Goal: Information Seeking & Learning: Understand process/instructions

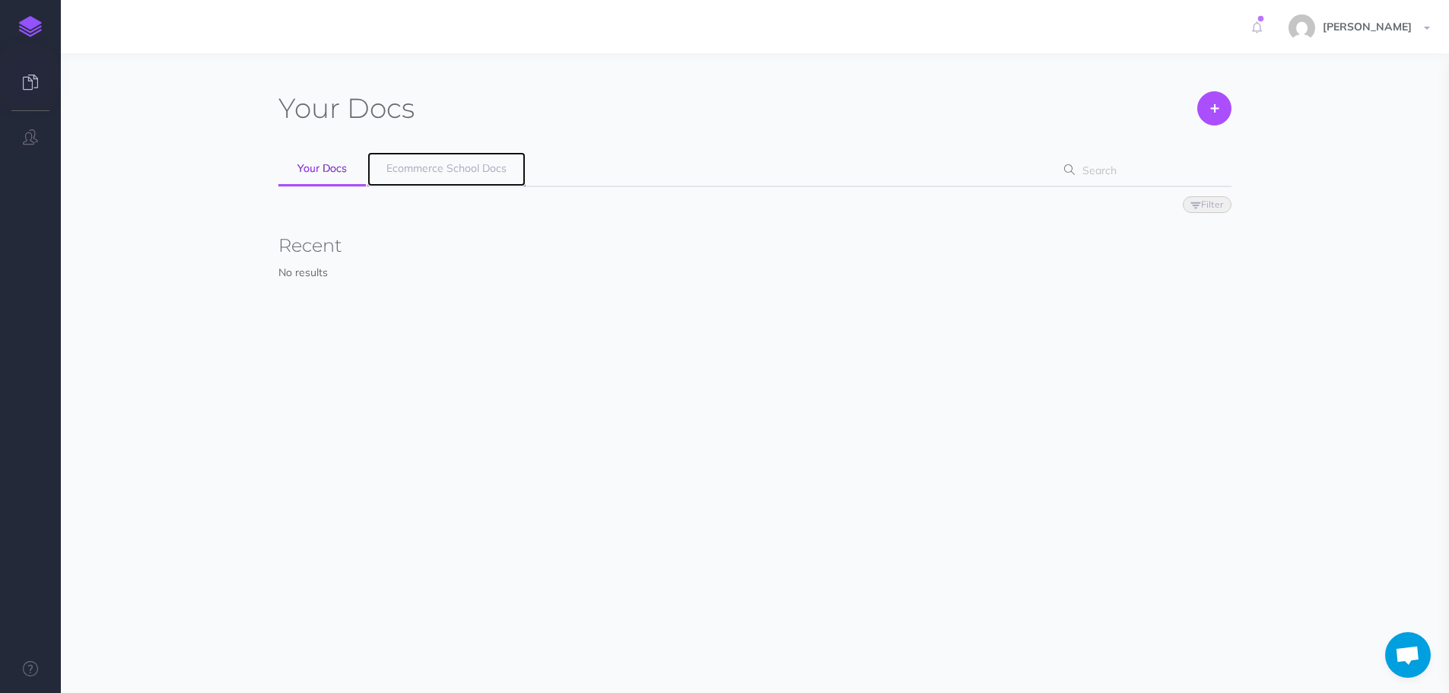
click at [483, 173] on span "Ecommerce School Docs" at bounding box center [446, 168] width 120 height 14
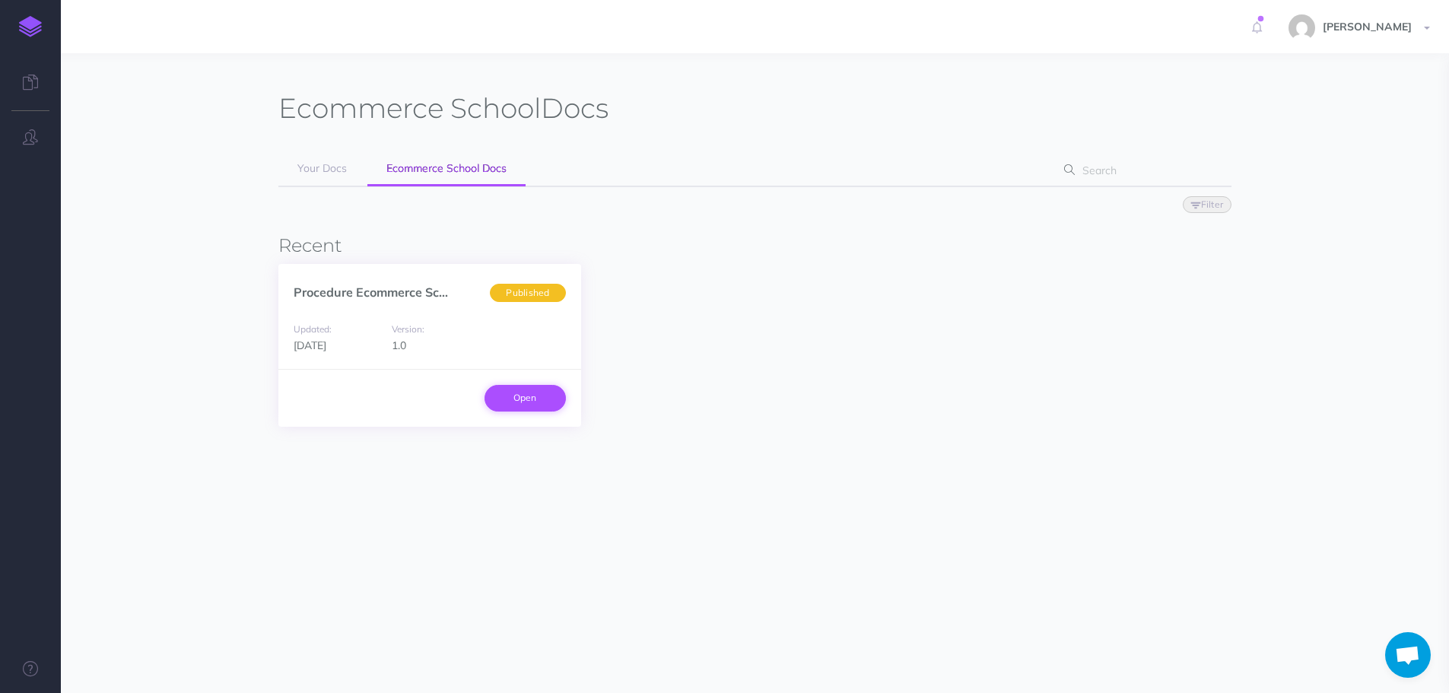
click at [534, 398] on link "Open" at bounding box center [524, 398] width 81 height 26
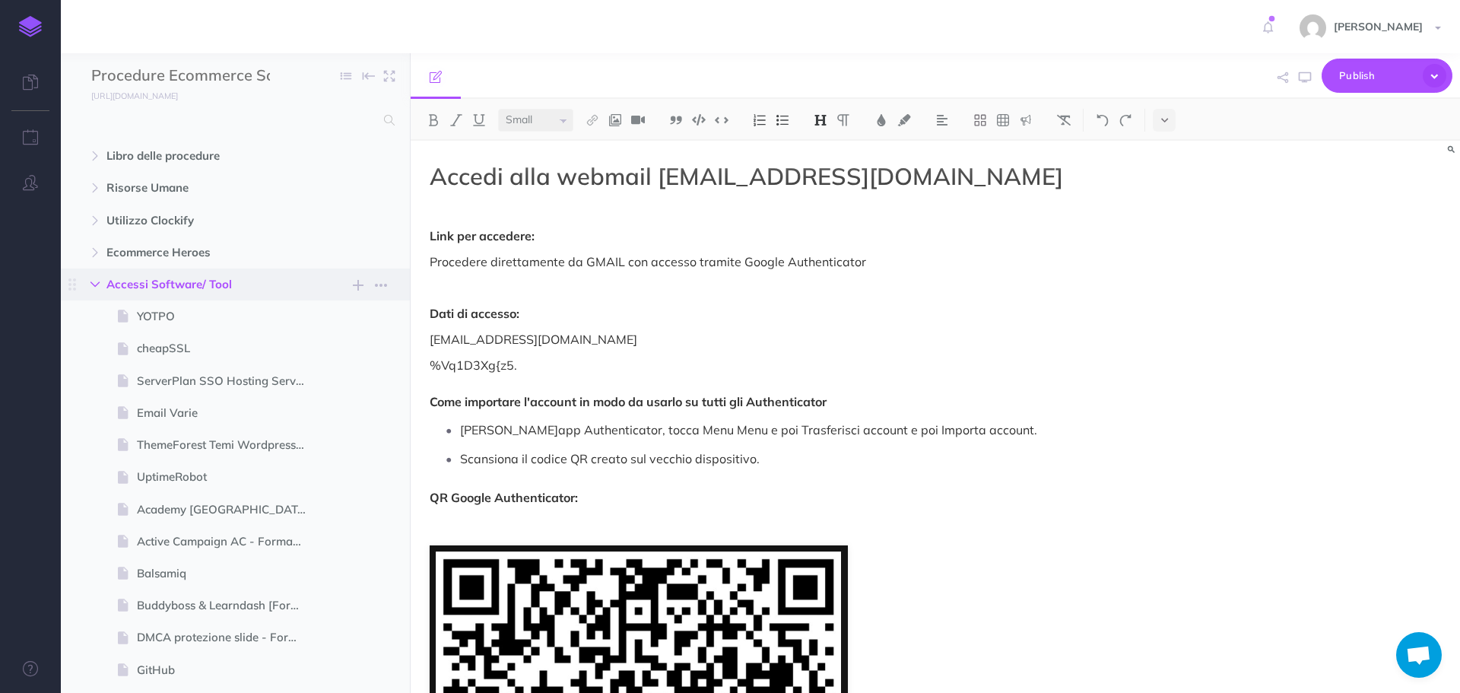
click at [94, 287] on icon "button" at bounding box center [94, 284] width 9 height 9
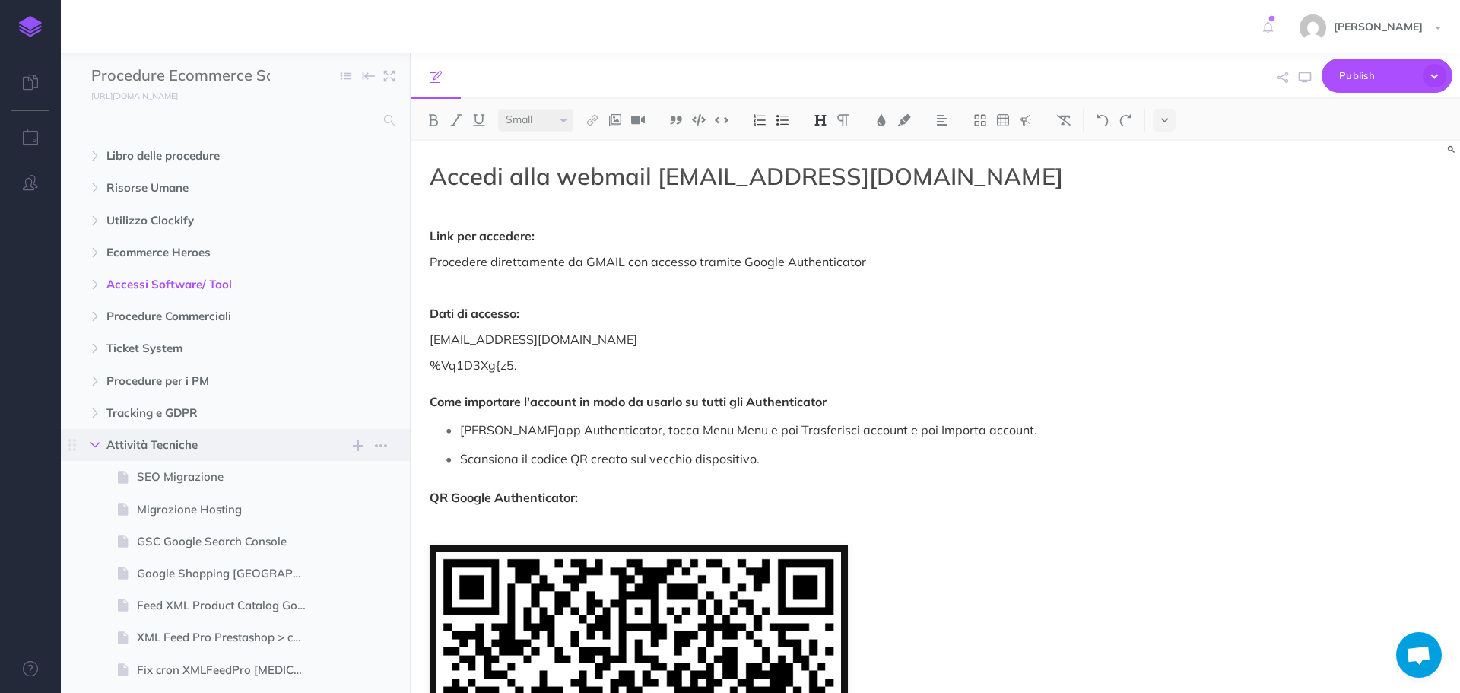
click at [100, 443] on icon "button" at bounding box center [94, 444] width 9 height 9
click at [97, 442] on icon "button" at bounding box center [94, 444] width 9 height 9
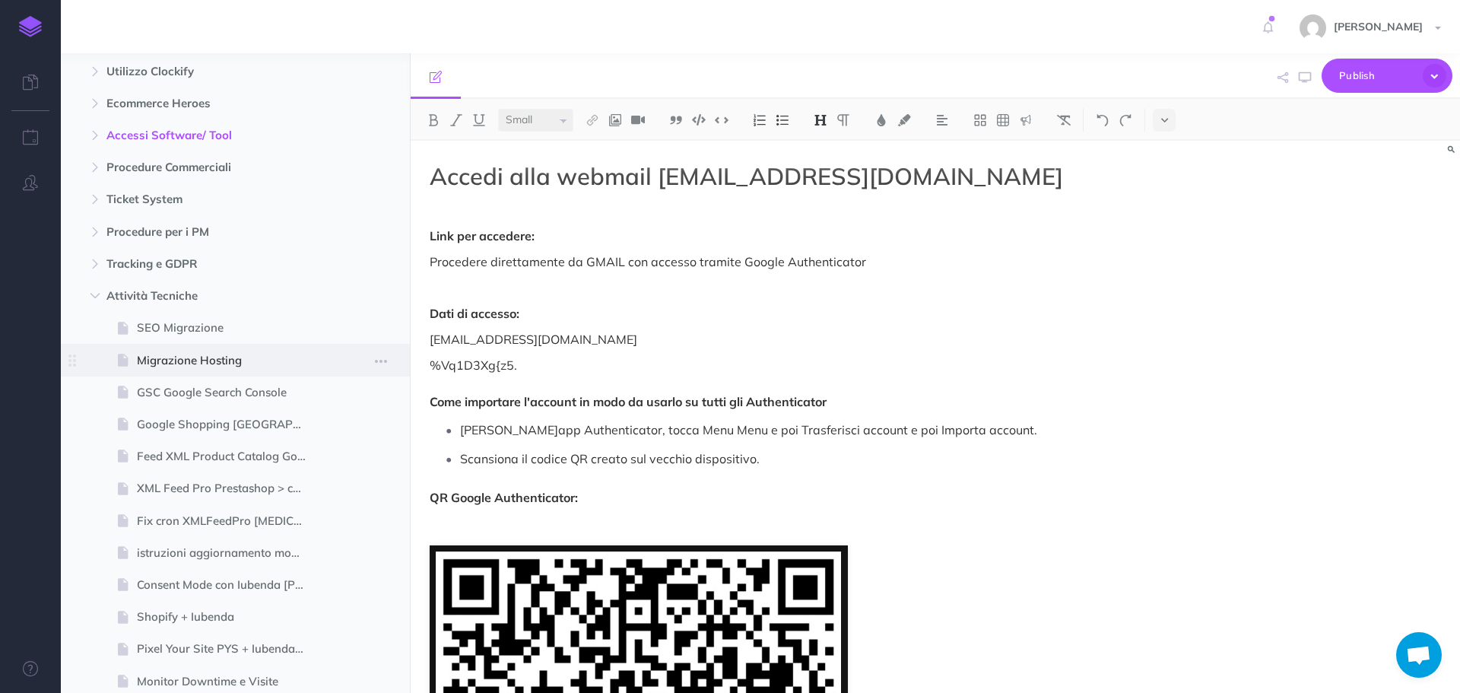
scroll to position [152, 0]
click at [194, 324] on span "SEO Migrazione" at bounding box center [228, 325] width 182 height 18
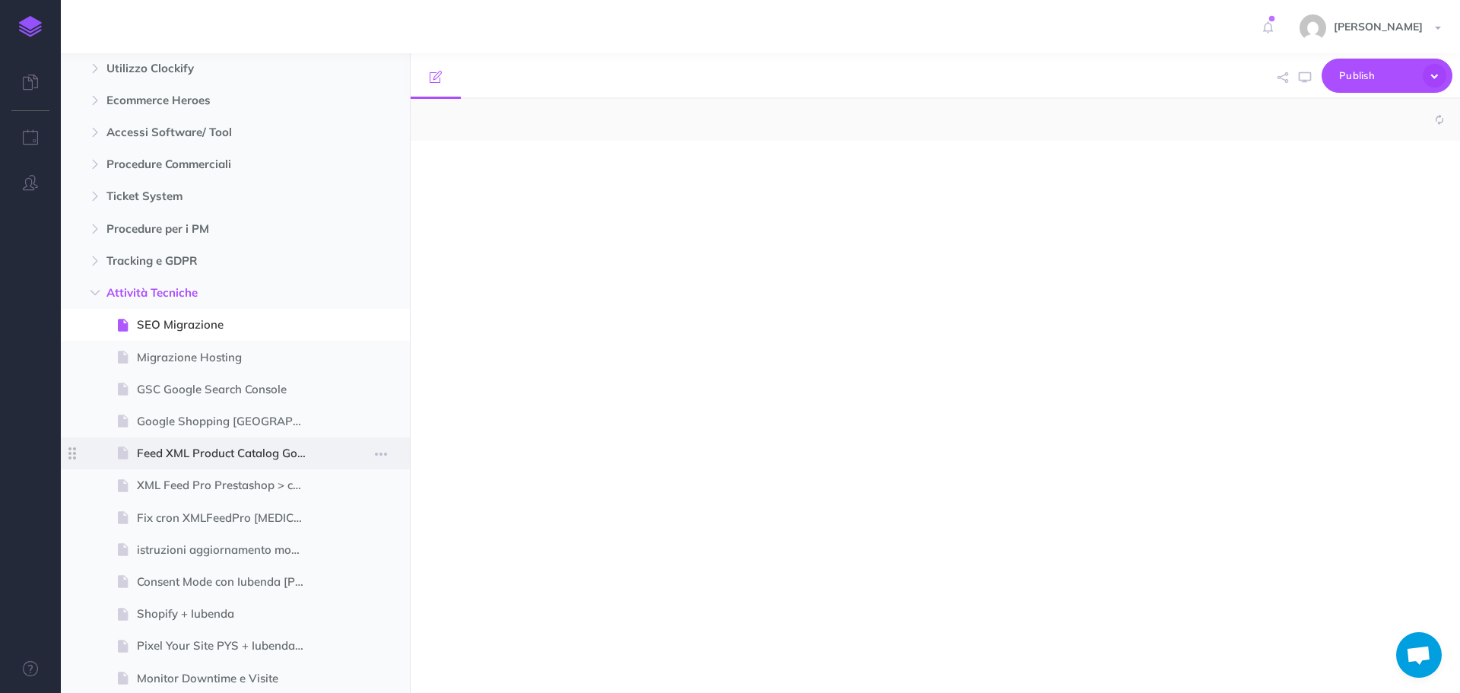
select select "null"
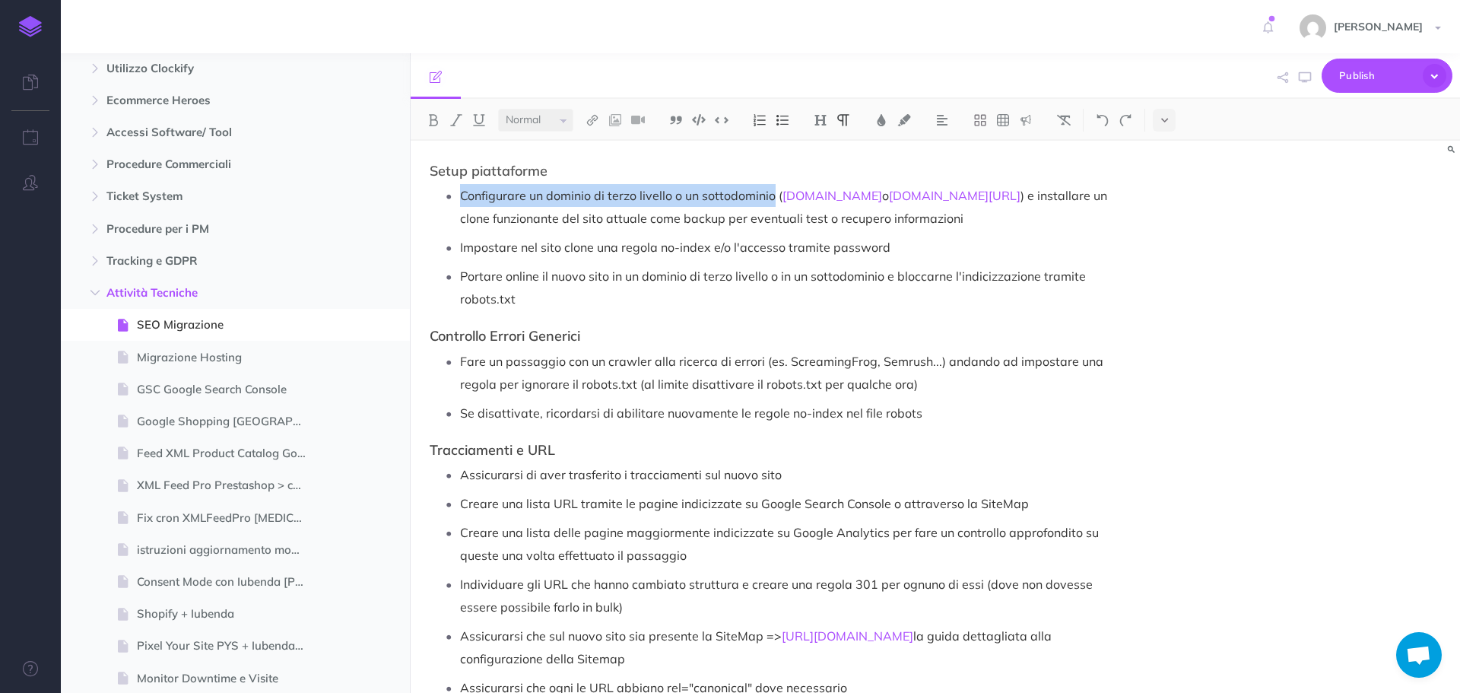
drag, startPoint x: 462, startPoint y: 195, endPoint x: 773, endPoint y: 192, distance: 311.1
click at [773, 192] on p "Configurare un dominio di terzo livello o un sottodominio ( old.sito.it o sito.…" at bounding box center [793, 207] width 666 height 46
copy p "Configurare un dominio di terzo livello o un sottodominio"
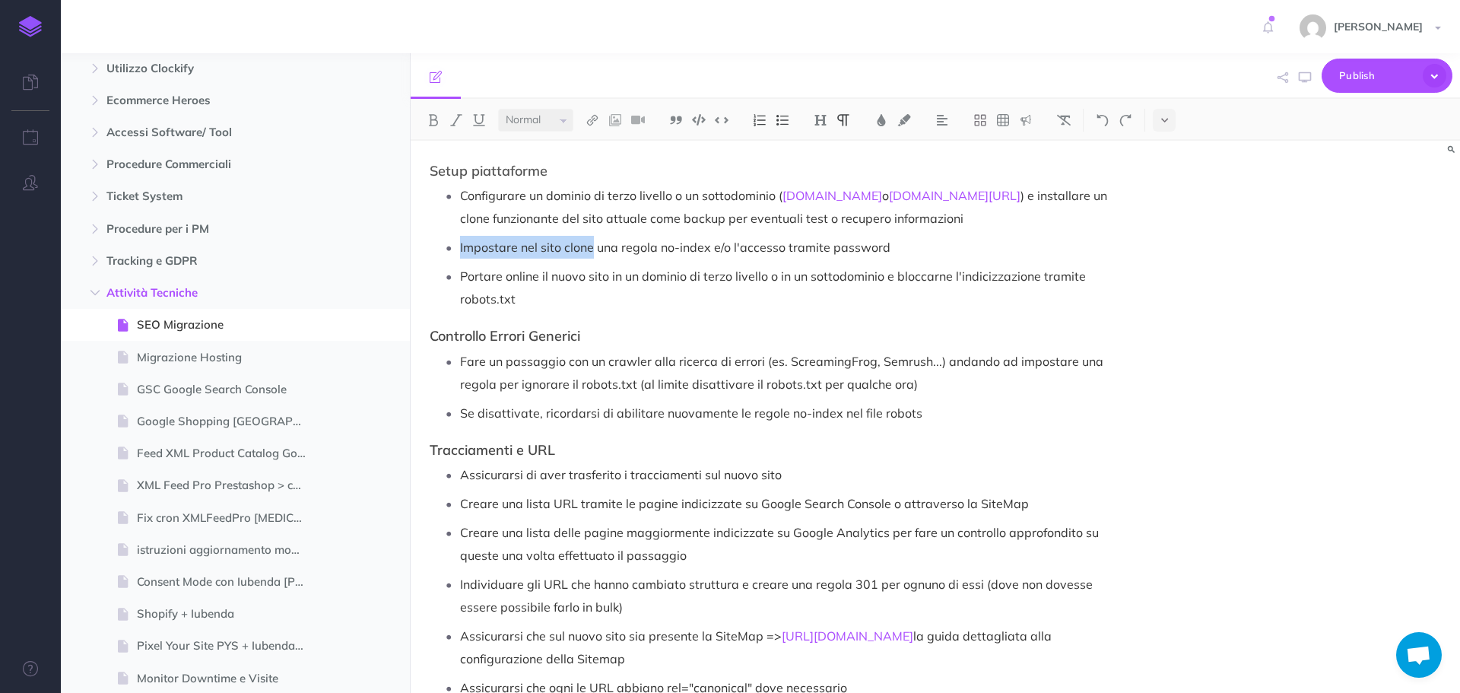
drag, startPoint x: 460, startPoint y: 247, endPoint x: 591, endPoint y: 243, distance: 130.9
click at [591, 243] on p "Impostare nel sito clone una regola no-index e/o l'accesso tramite password" at bounding box center [793, 247] width 666 height 23
drag, startPoint x: 710, startPoint y: 242, endPoint x: 459, endPoint y: 249, distance: 251.8
click at [460, 249] on li "Impostare nel sito clone una regola no-index e/o l'accesso tramite password" at bounding box center [793, 247] width 666 height 23
click at [555, 246] on p "Impostare nel sito clone una regola no-index e/o l'accesso tramite password" at bounding box center [793, 247] width 666 height 23
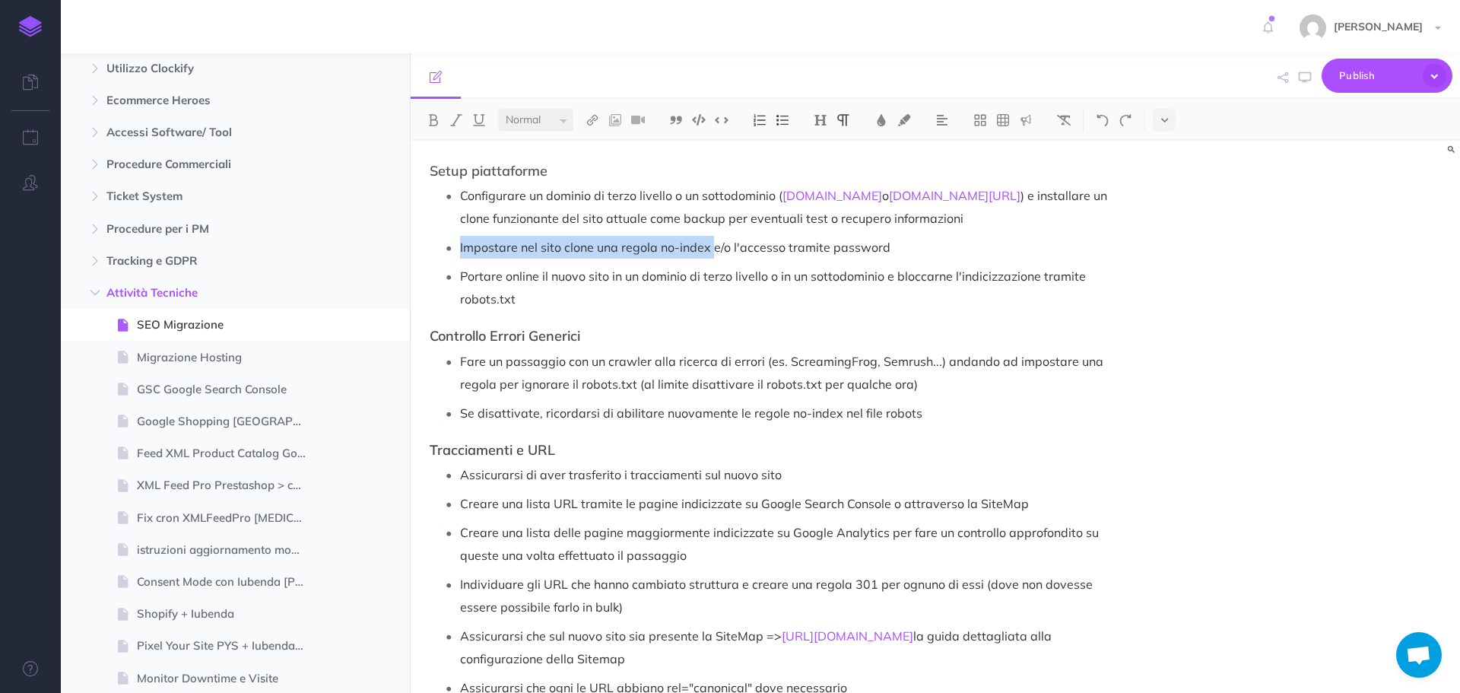
drag, startPoint x: 460, startPoint y: 250, endPoint x: 712, endPoint y: 235, distance: 252.2
click at [712, 235] on ul "Configurare un dominio di terzo livello o un sottodominio ( old.sito.it o sito.…" at bounding box center [781, 247] width 689 height 126
copy p "Impostare nel sito clone una regola no-index"
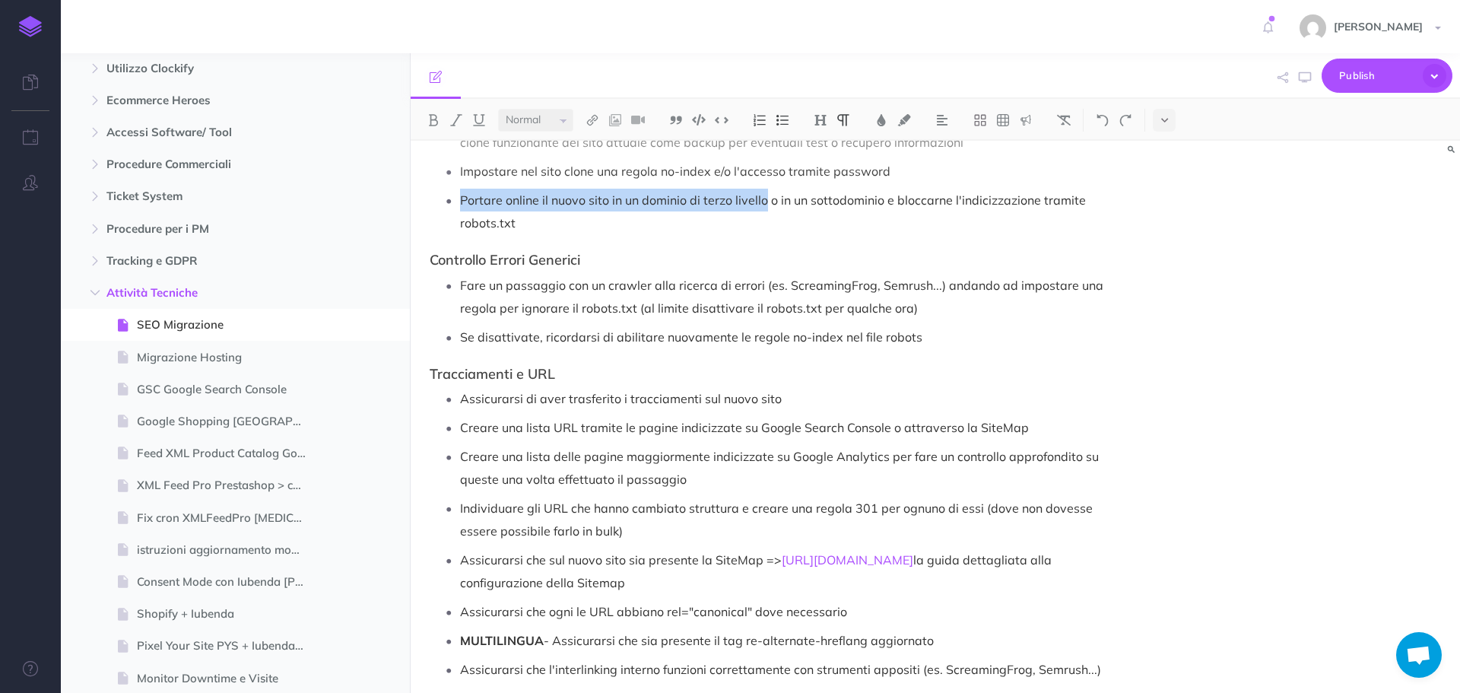
drag, startPoint x: 462, startPoint y: 200, endPoint x: 764, endPoint y: 192, distance: 302.8
click at [764, 192] on p "Portare online il nuovo sito in un dominio di terzo livello o in un sottodomini…" at bounding box center [793, 212] width 666 height 46
copy p "Portare online il nuovo sito in un dominio di terzo livello"
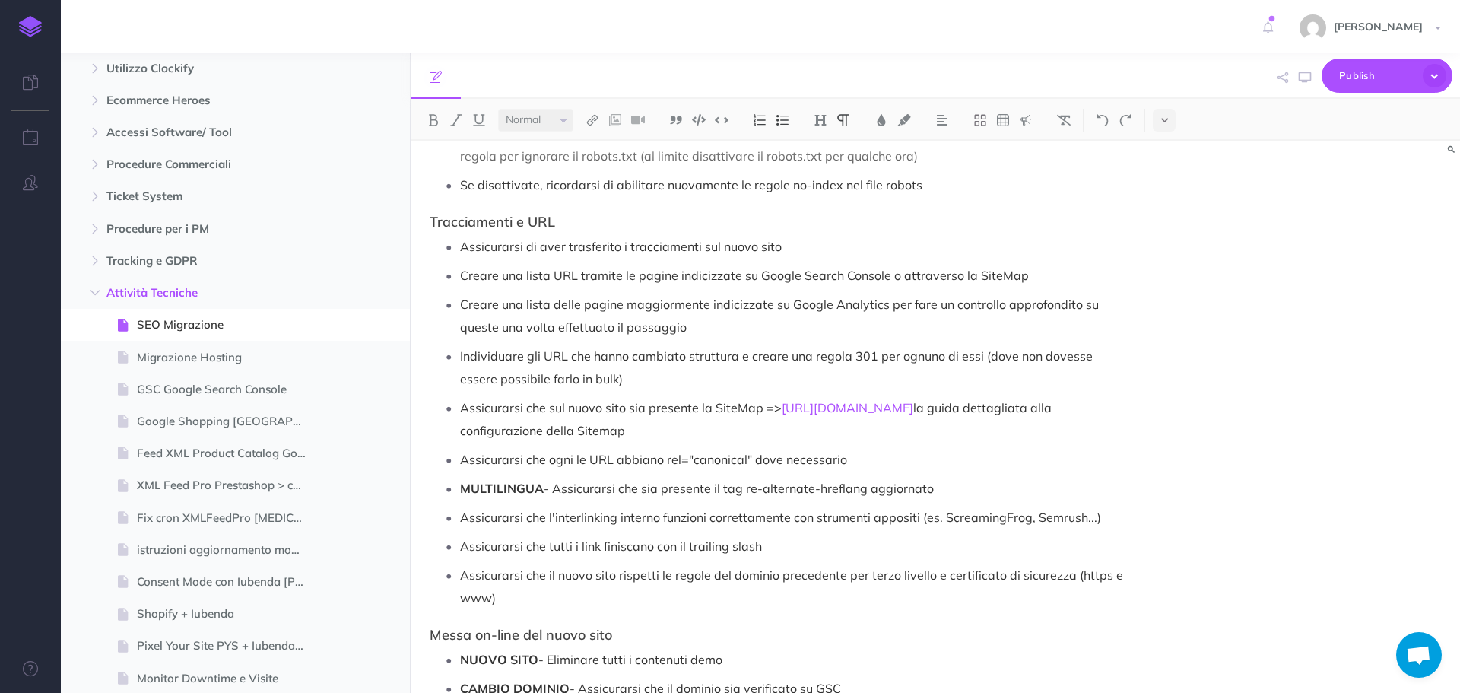
scroll to position [152, 0]
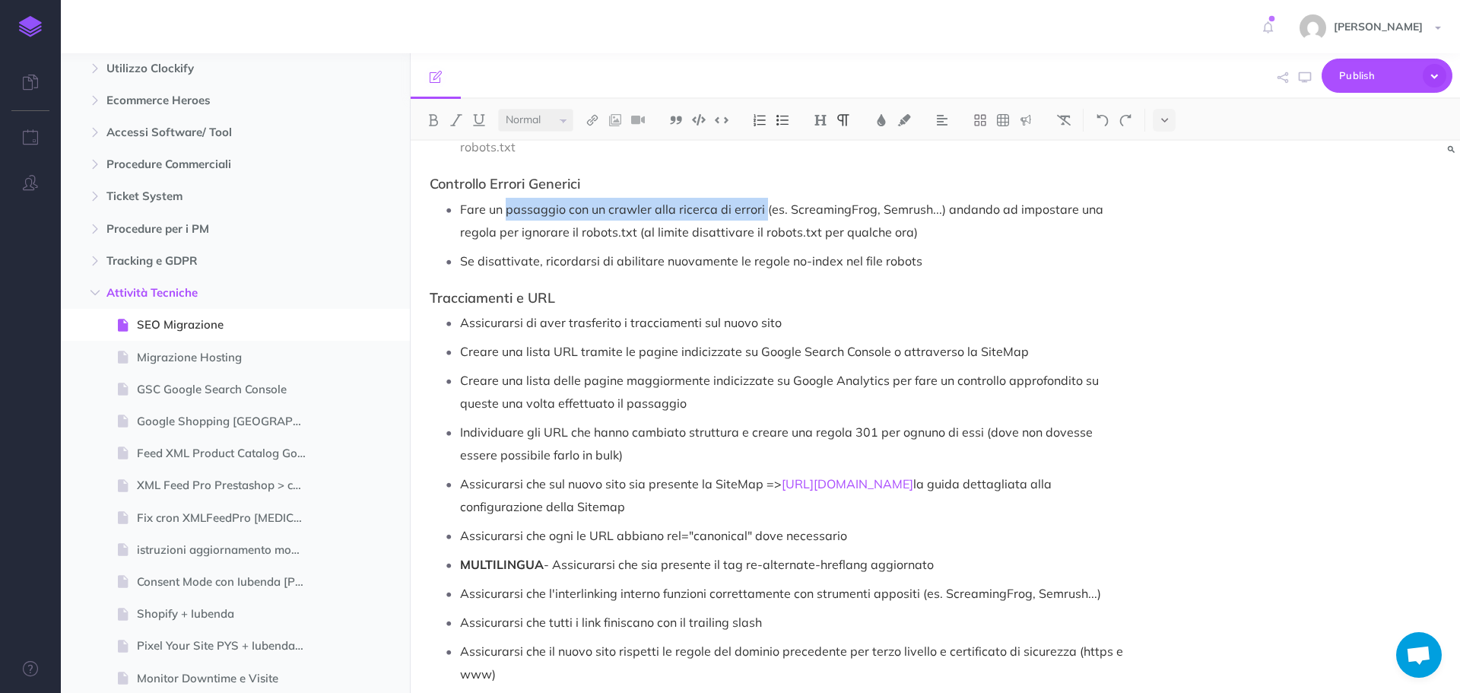
drag, startPoint x: 507, startPoint y: 207, endPoint x: 762, endPoint y: 205, distance: 254.8
click at [762, 205] on p "Fare un passaggio con un crawler alla ricerca di errori (es. ScreamingFrog, Sem…" at bounding box center [793, 221] width 666 height 46
copy p "passaggio con un crawler alla ricerca di errori"
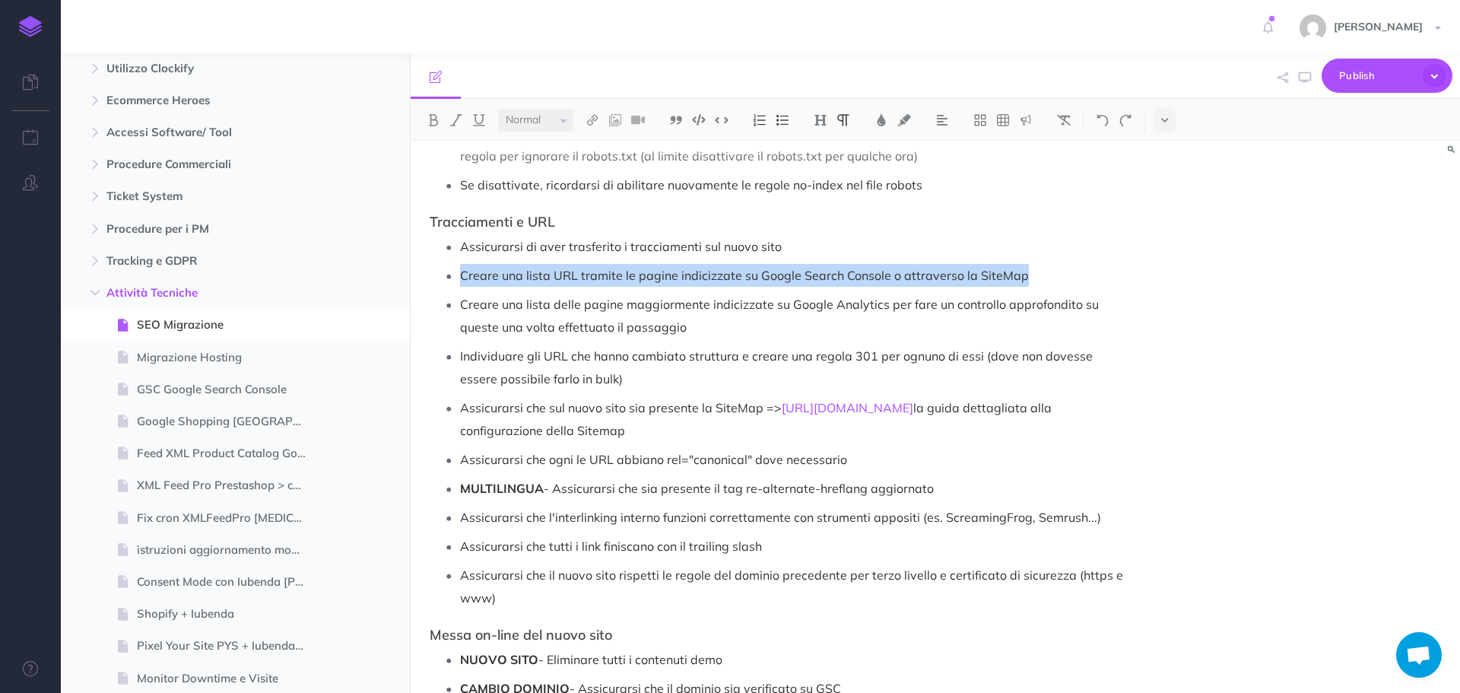
drag, startPoint x: 462, startPoint y: 276, endPoint x: 1030, endPoint y: 274, distance: 568.1
click at [1030, 274] on p "Creare una lista URL tramite le pagine indicizzate su Google Search Console o a…" at bounding box center [793, 275] width 666 height 23
copy p "Creare una lista URL tramite le pagine indicizzate su Google Search Console o a…"
click at [560, 271] on p "Creare una lista URL tramite le pagine indicizzate su Google Search Console o a…" at bounding box center [793, 275] width 666 height 23
drag, startPoint x: 525, startPoint y: 278, endPoint x: 1028, endPoint y: 270, distance: 502.7
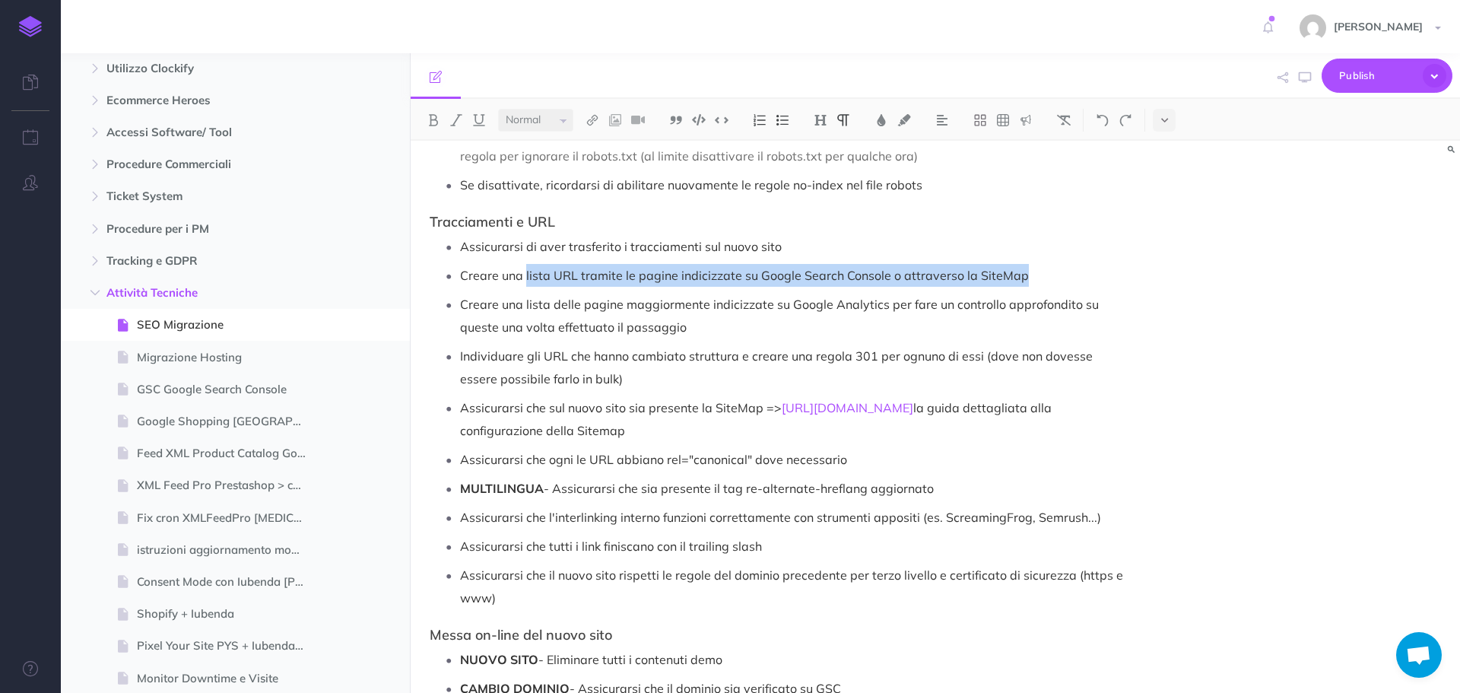
click at [1028, 270] on p "Creare una lista URL tramite le pagine indicizzate su Google Search Console o a…" at bounding box center [793, 275] width 666 height 23
copy p "lista URL tramite le pagine indicizzate su Google Search Console o attraverso l…"
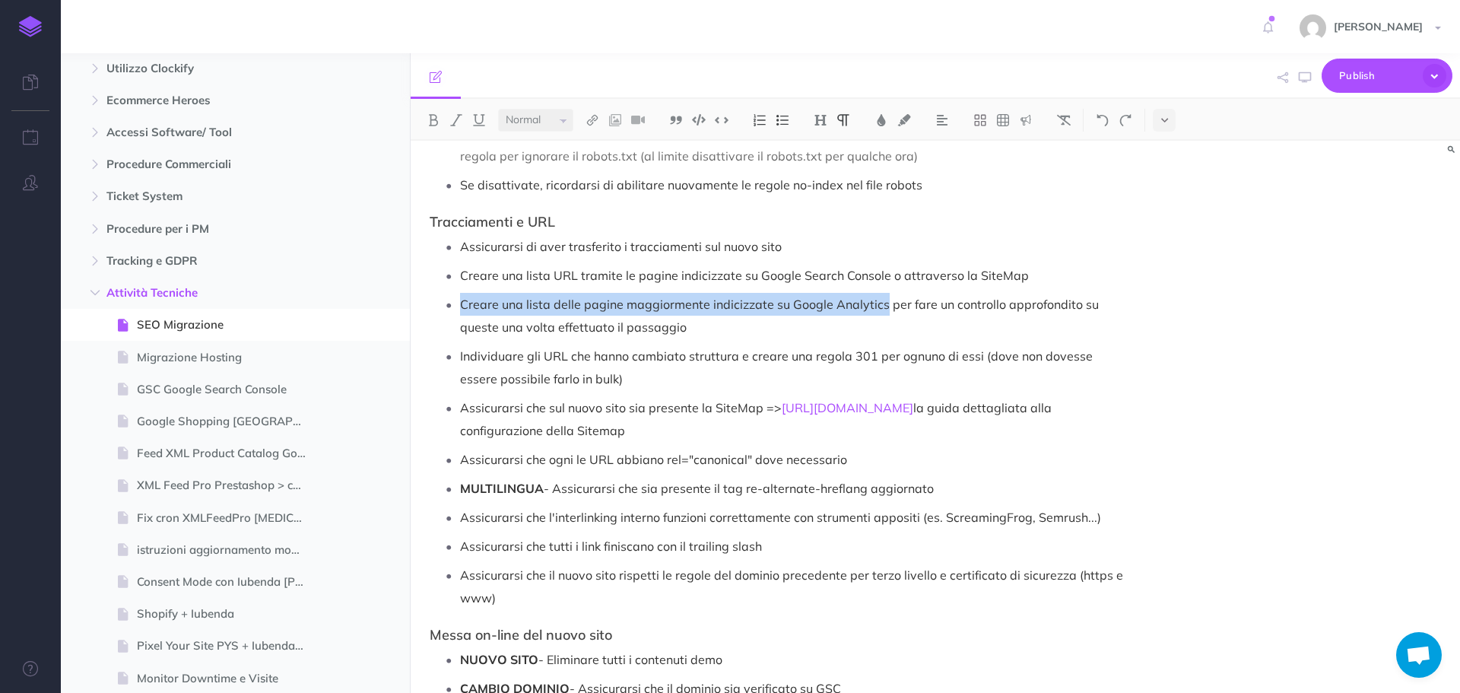
drag, startPoint x: 462, startPoint y: 300, endPoint x: 882, endPoint y: 296, distance: 420.6
click at [882, 296] on p "Creare una lista delle pagine maggiormente indicizzate su Google Analytics per …" at bounding box center [793, 316] width 666 height 46
click at [651, 304] on p "Creare una lista delle pagine maggiormente indicizzate su Google Analytics per …" at bounding box center [793, 316] width 666 height 46
drag, startPoint x: 524, startPoint y: 302, endPoint x: 883, endPoint y: 294, distance: 359.0
click at [883, 294] on p "Creare una lista delle pagine maggiormente indicizzate su Google Analytics per …" at bounding box center [793, 316] width 666 height 46
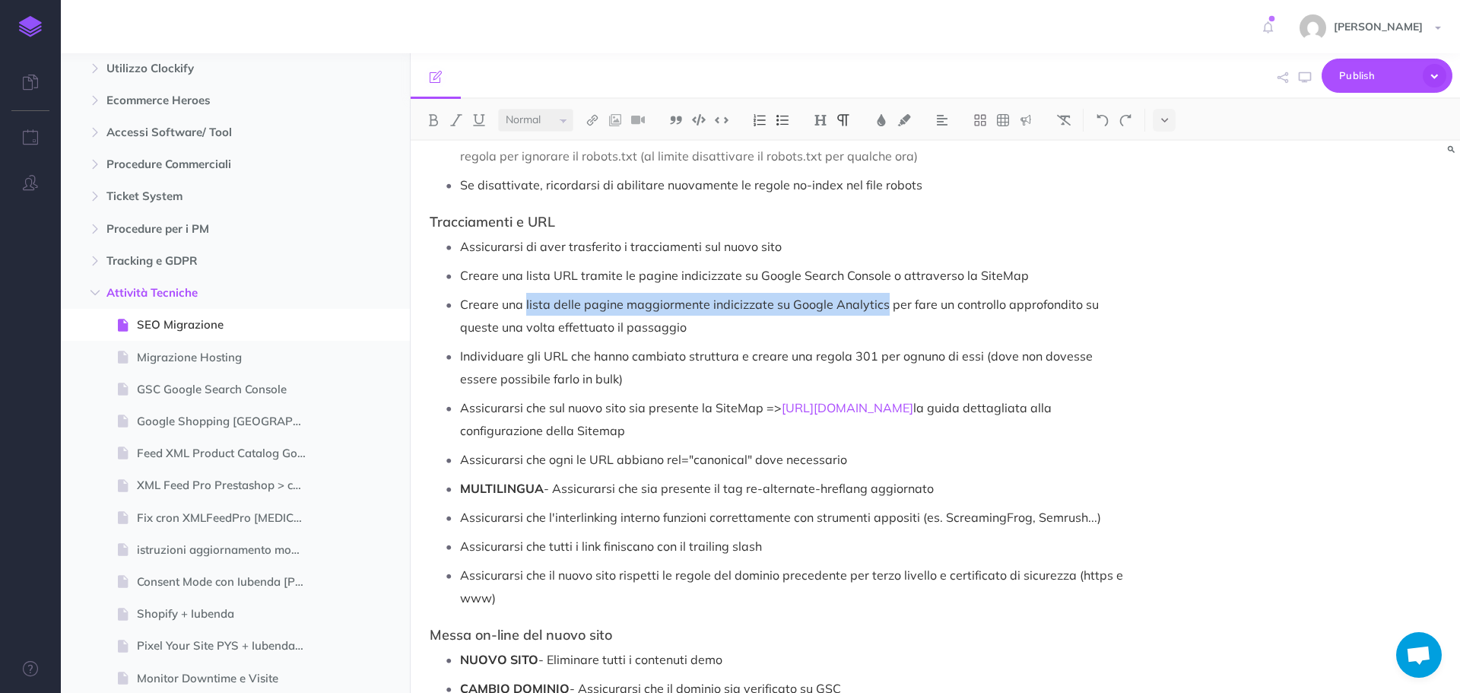
copy p "lista delle pagine maggiormente indicizzate su Google Analytics"
click at [998, 324] on p "Creare una lista delle pagine maggiormente indicizzate su Google Analytics per …" at bounding box center [793, 316] width 666 height 46
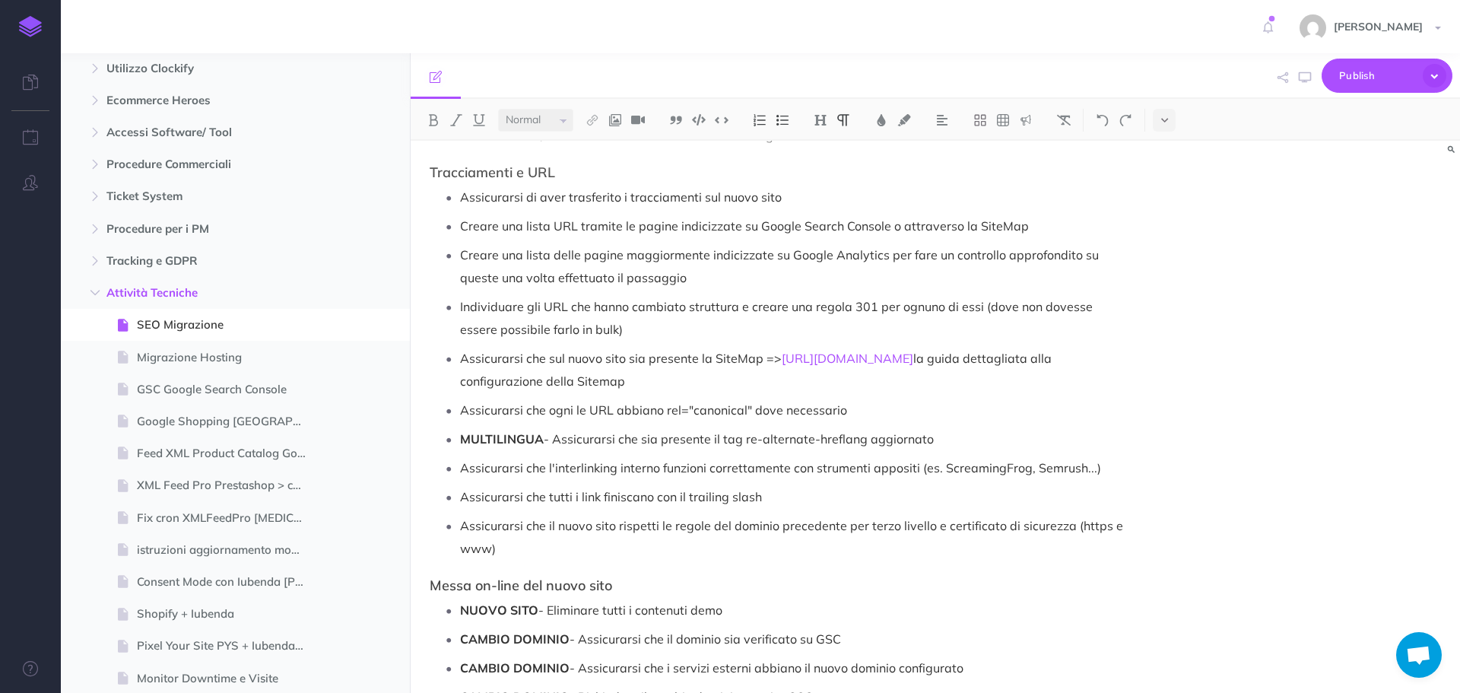
scroll to position [304, 0]
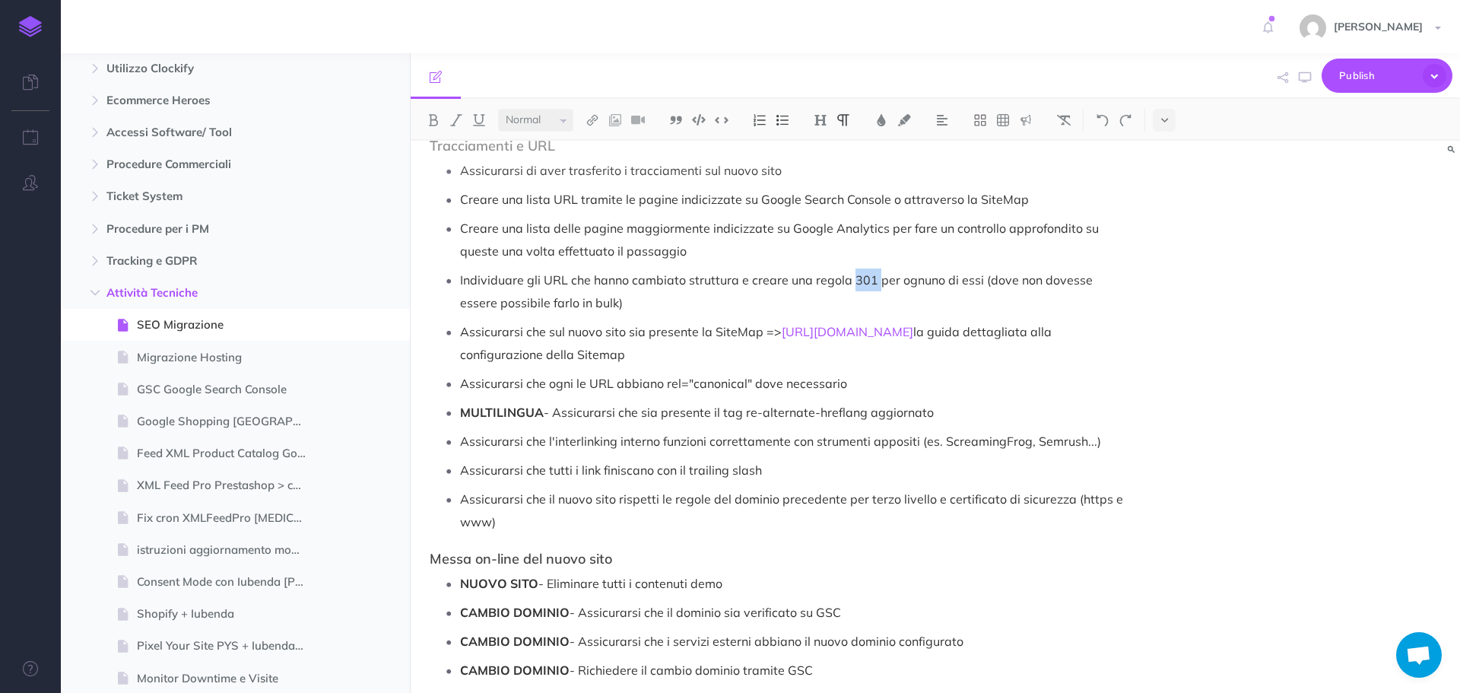
drag, startPoint x: 849, startPoint y: 276, endPoint x: 875, endPoint y: 283, distance: 26.7
click at [875, 283] on p "Individuare gli URL che hanno cambiato struttura e creare una regola 301 per og…" at bounding box center [793, 291] width 666 height 46
copy p "301"
click at [656, 332] on p "Assicurarsi che sul nuovo sito sia presente la SiteMap => https://ecommercescho…" at bounding box center [793, 343] width 666 height 46
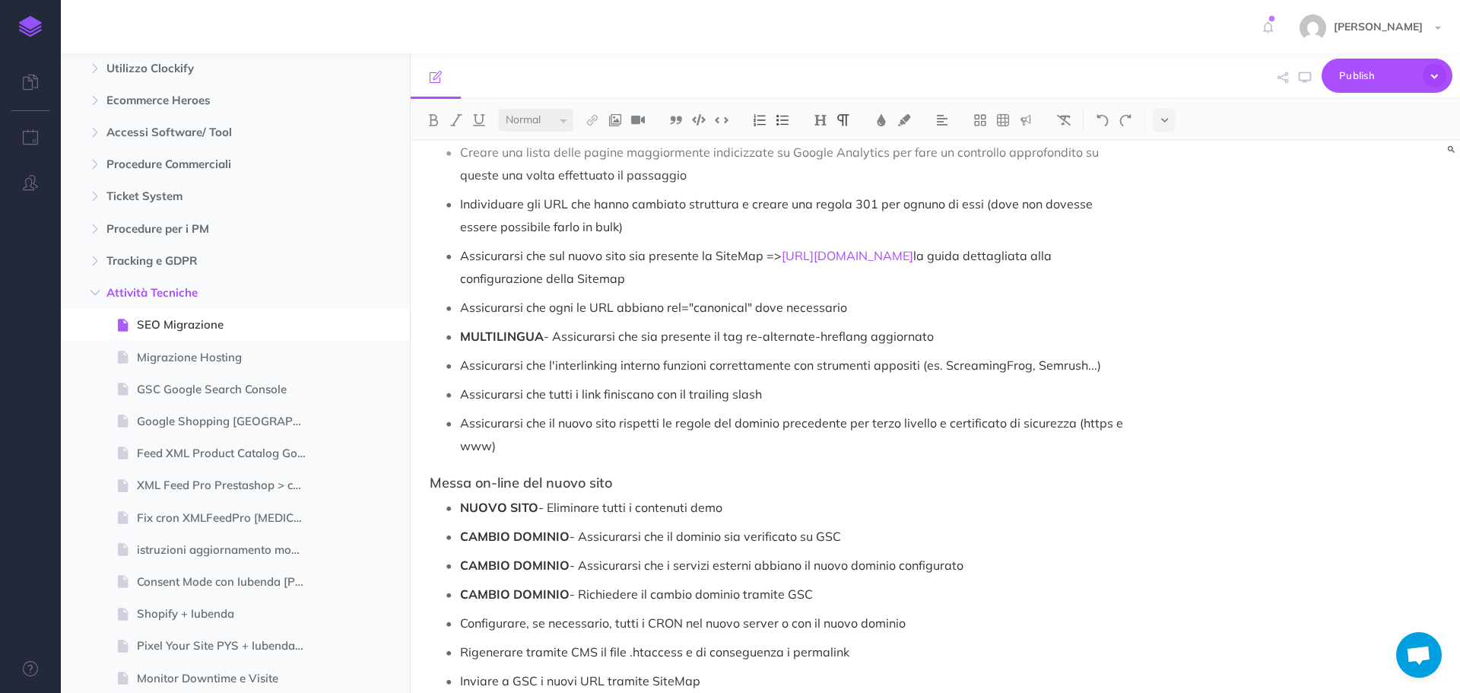
scroll to position [456, 0]
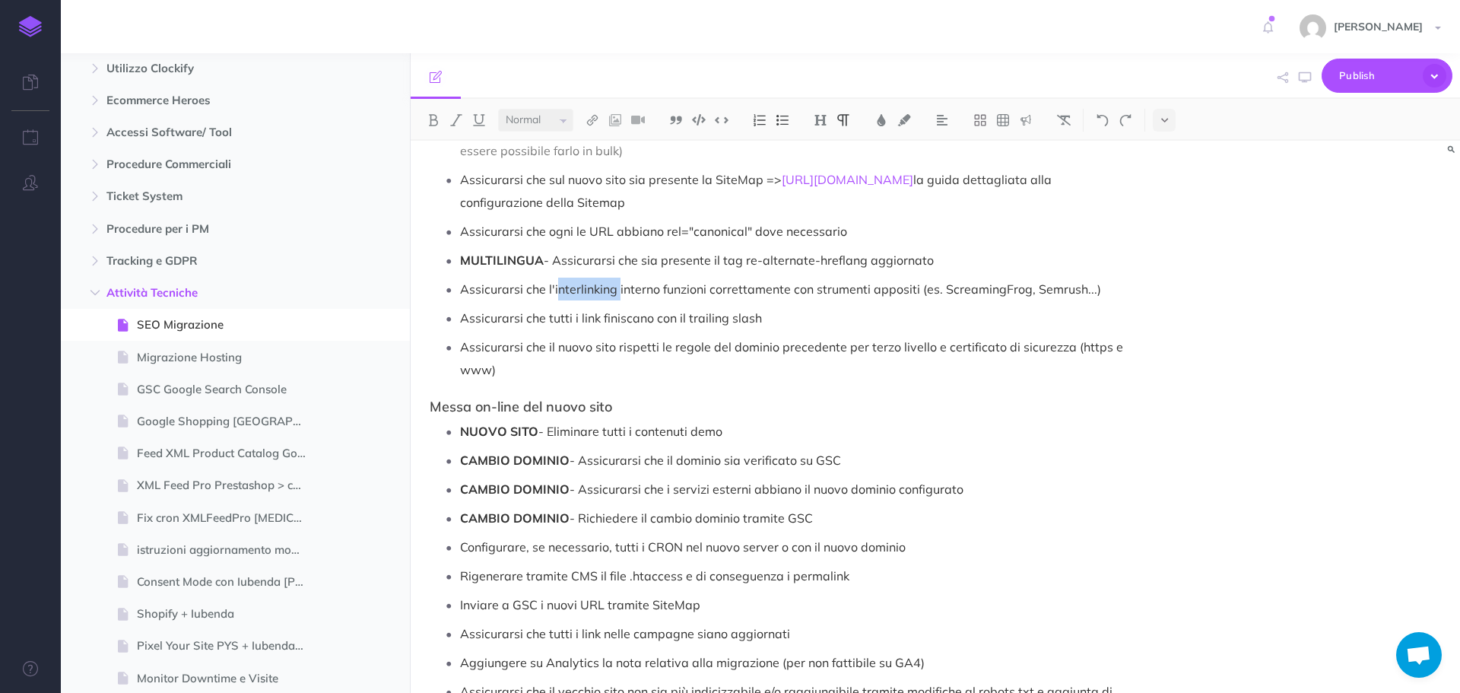
drag, startPoint x: 555, startPoint y: 288, endPoint x: 620, endPoint y: 290, distance: 64.7
click at [620, 290] on p "Assicurarsi che l'interlinking interno funzioni correttamente con strumenti app…" at bounding box center [793, 289] width 666 height 23
click at [619, 290] on p "Assicurarsi che l'interlinking interno funzioni correttamente con strumenti app…" at bounding box center [793, 289] width 666 height 23
drag, startPoint x: 615, startPoint y: 288, endPoint x: 553, endPoint y: 287, distance: 62.4
click at [553, 287] on p "Assicurarsi che l'interlinking interno funzioni correttamente con strumenti app…" at bounding box center [793, 289] width 666 height 23
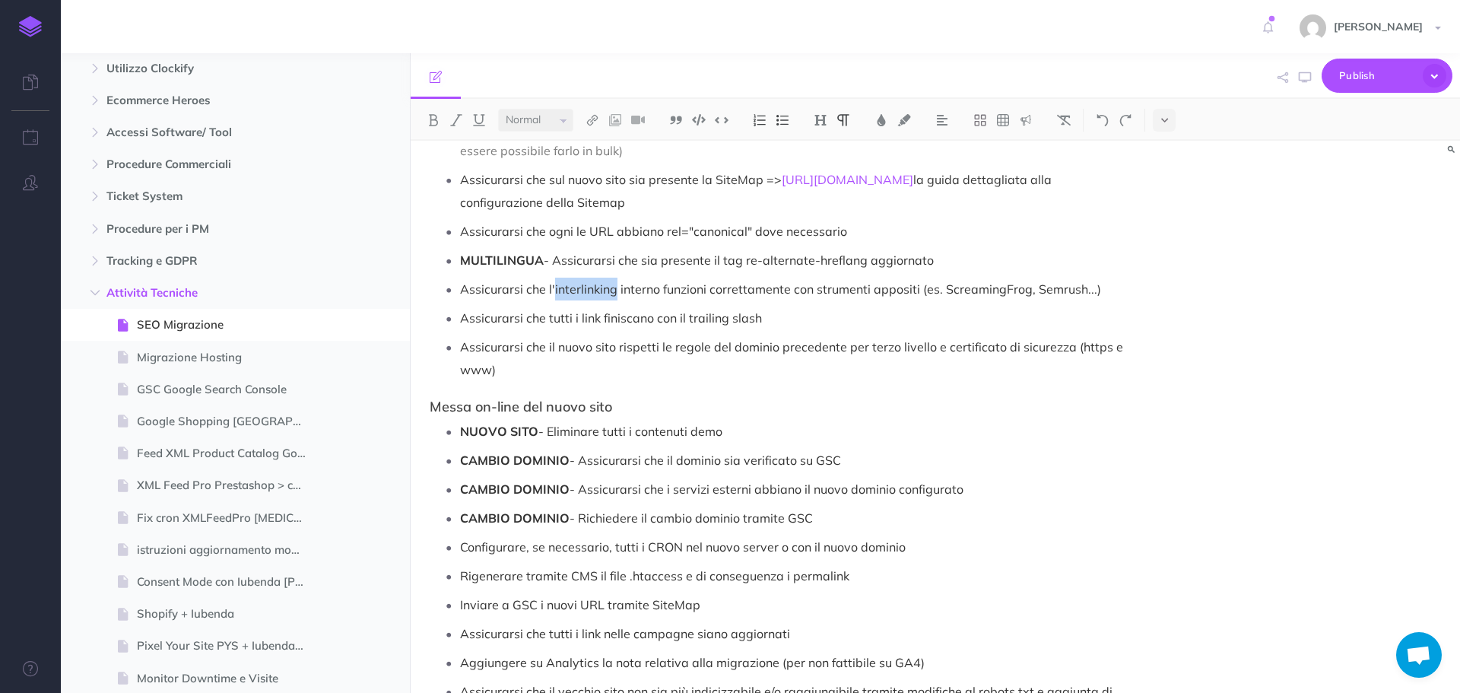
copy p "interlinking"
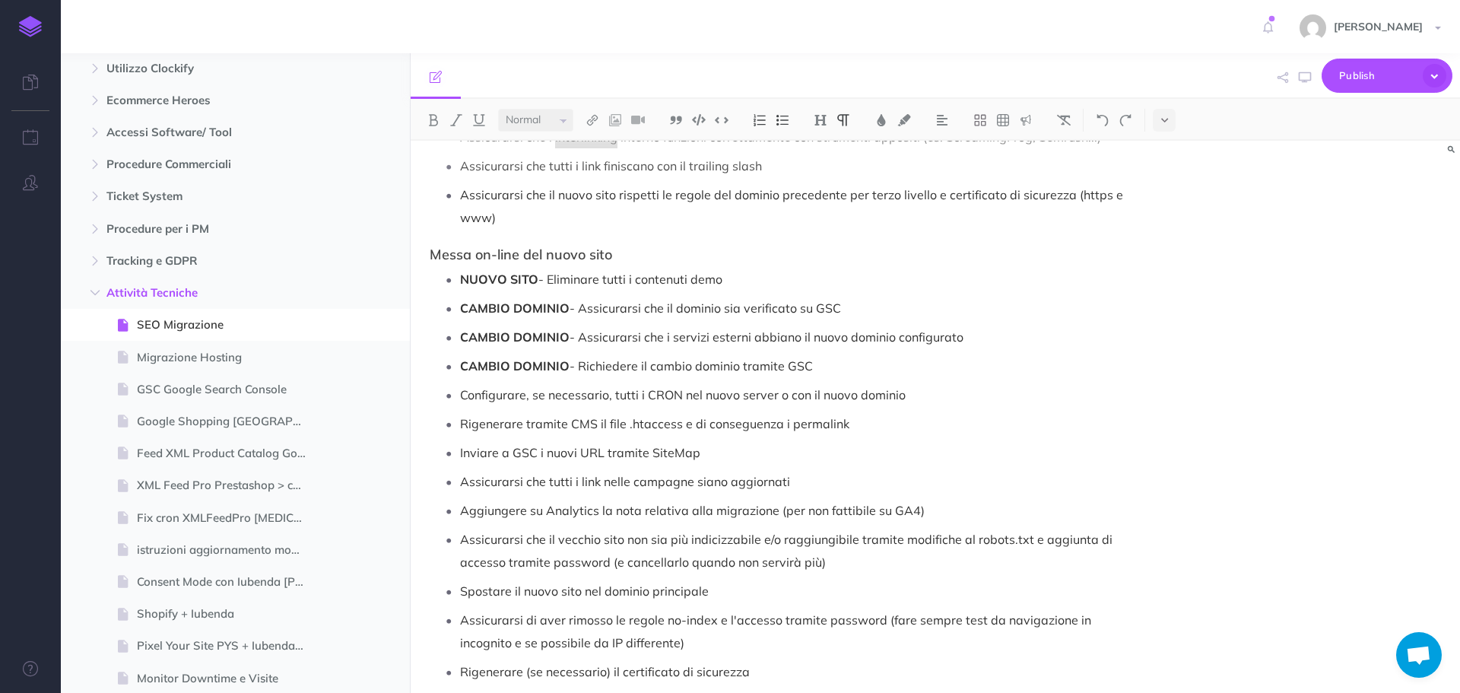
scroll to position [684, 0]
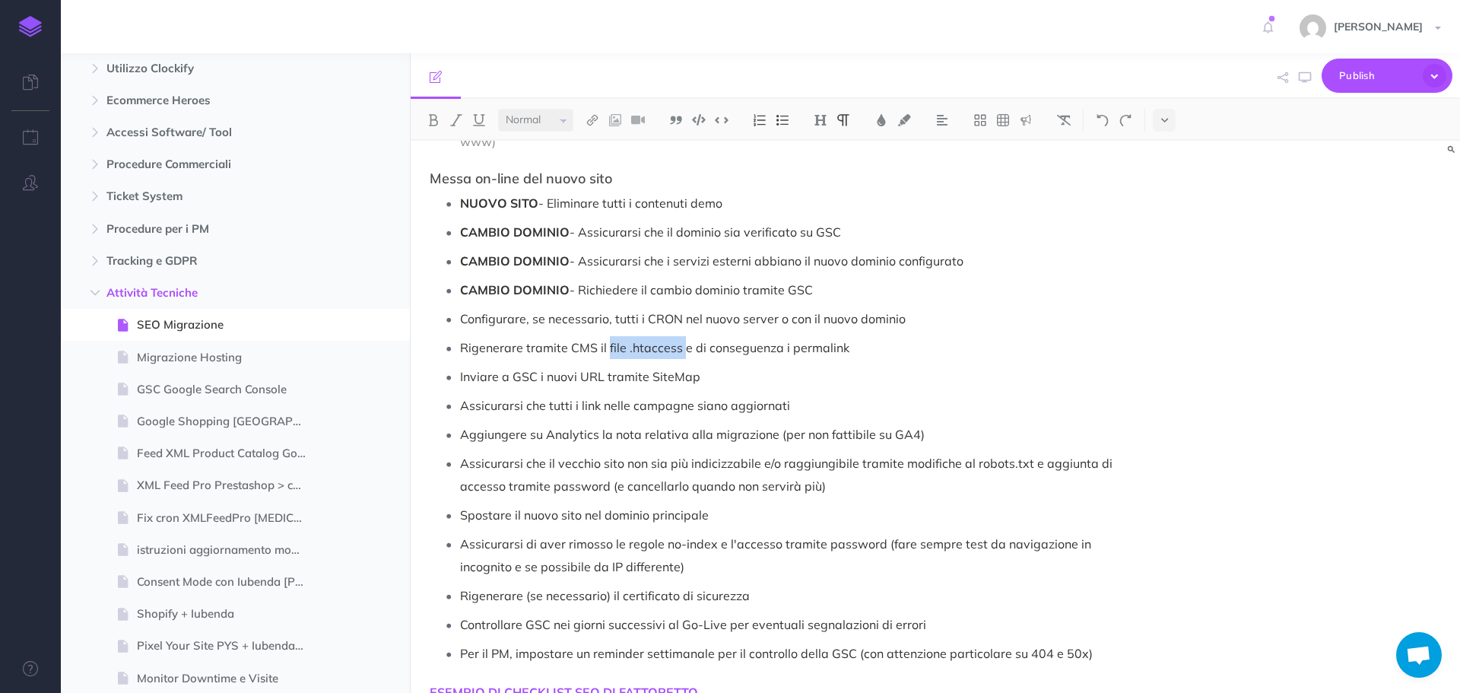
drag, startPoint x: 605, startPoint y: 351, endPoint x: 681, endPoint y: 348, distance: 75.3
click at [681, 348] on p "Rigenerare tramite CMS il file .htaccess e di conseguenza i permalink" at bounding box center [793, 347] width 666 height 23
copy p "file .htaccess"
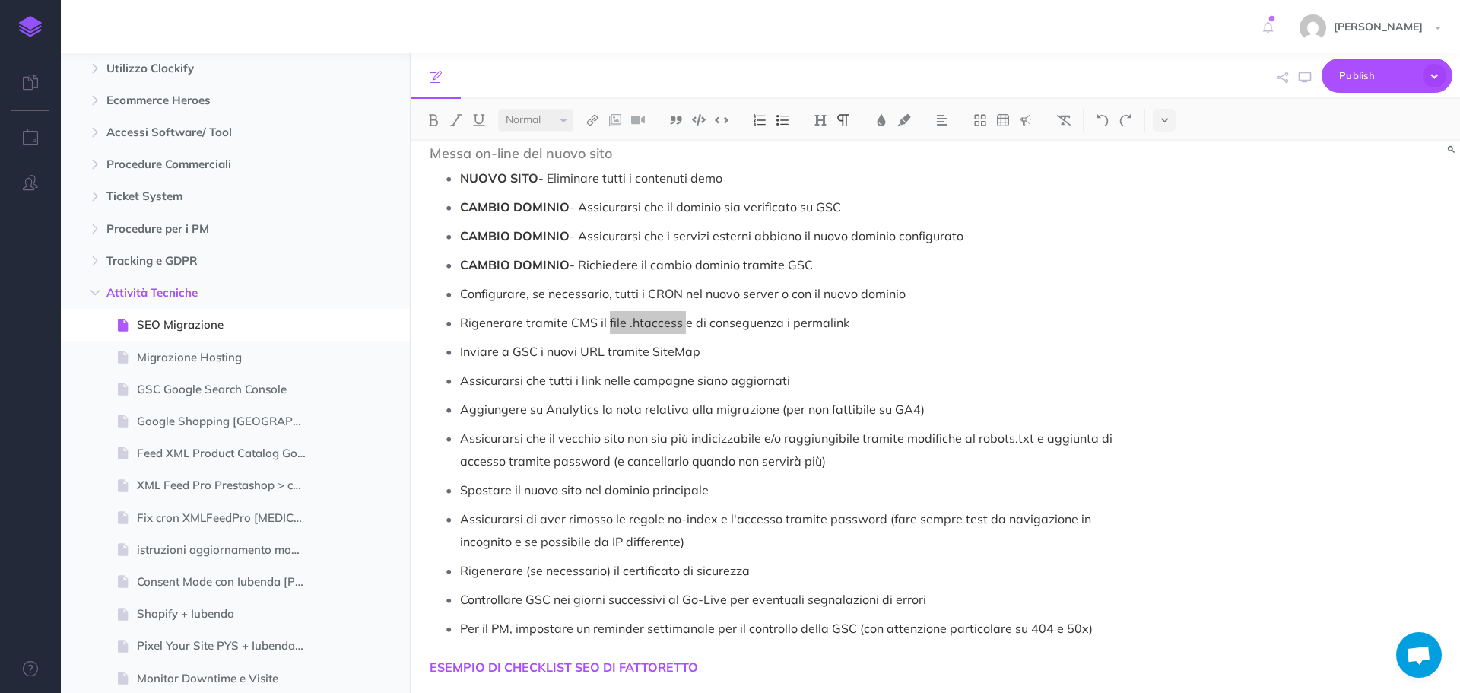
scroll to position [723, 0]
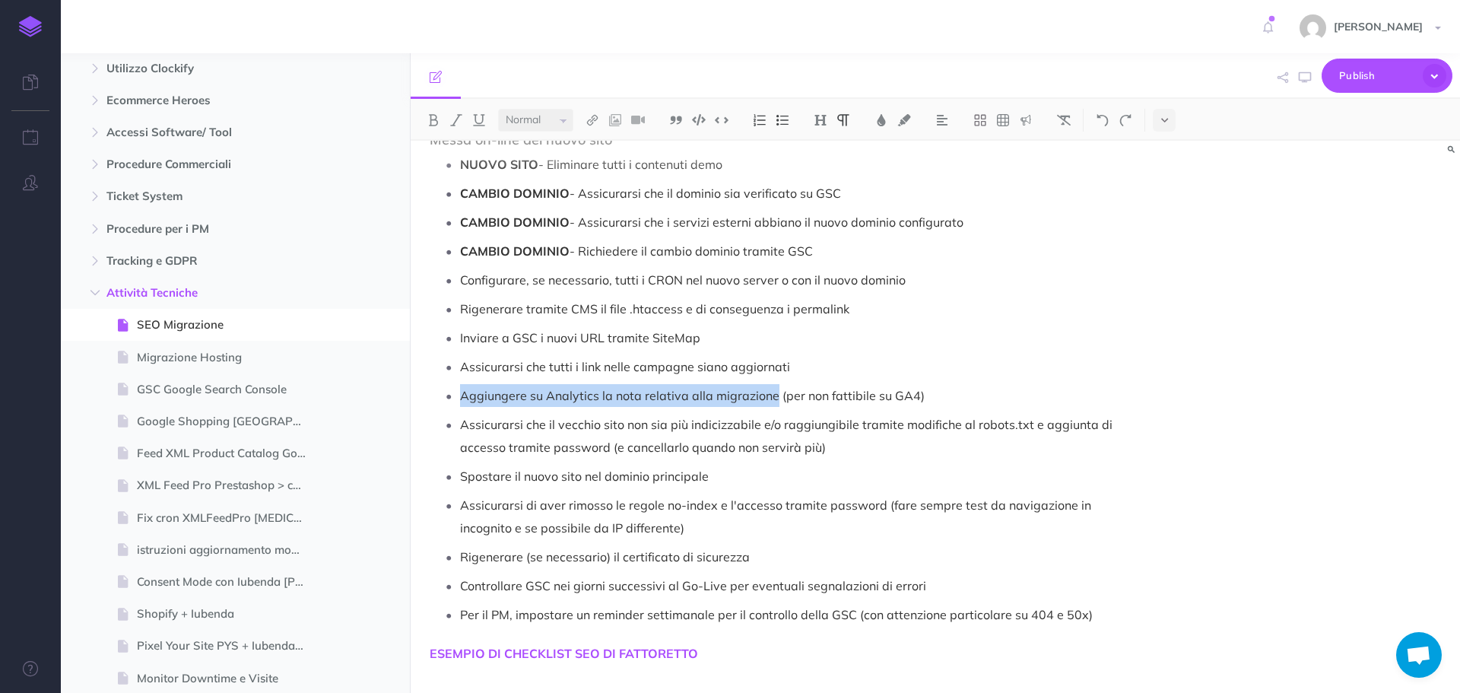
drag, startPoint x: 462, startPoint y: 394, endPoint x: 774, endPoint y: 398, distance: 311.8
click at [774, 398] on p "Aggiungere su Analytics la nota relativa alla migrazione (per non fattibile su …" at bounding box center [793, 395] width 666 height 23
click at [1160, 520] on div "Setup piattaforme Configurare un dominio di terzo livello o un sottodominio ( o…" at bounding box center [935, 417] width 1049 height 552
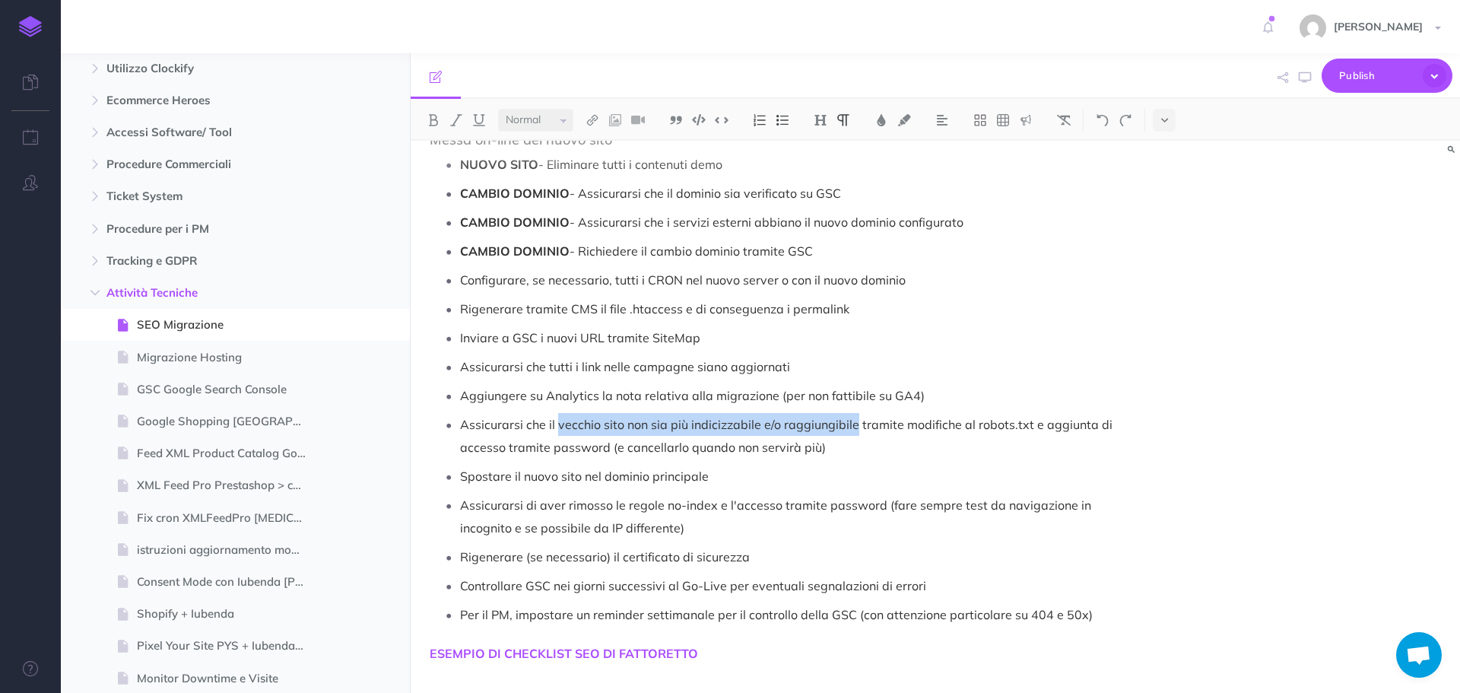
drag, startPoint x: 557, startPoint y: 426, endPoint x: 852, endPoint y: 424, distance: 295.1
click at [852, 424] on p "Assicurarsi che il vecchio sito non sia più indicizzabile e/o raggiungibile tra…" at bounding box center [793, 436] width 666 height 46
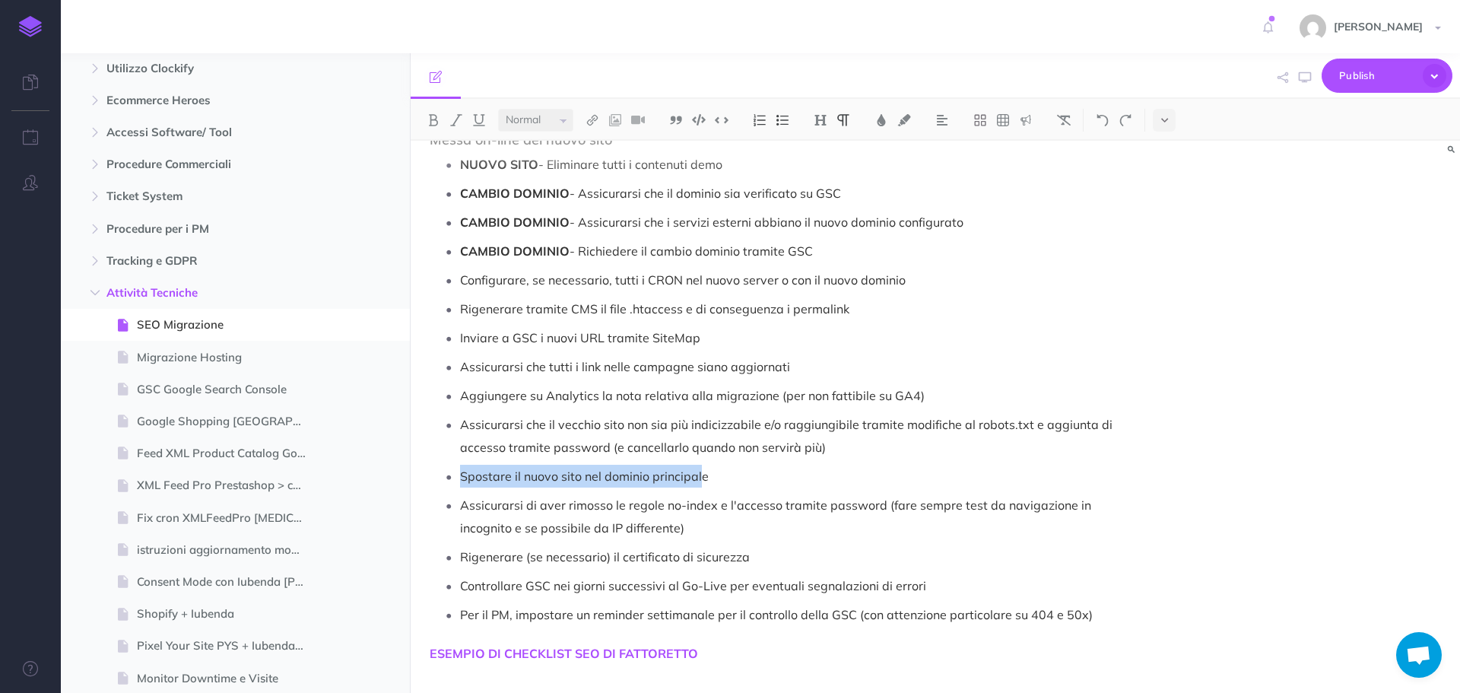
drag, startPoint x: 461, startPoint y: 474, endPoint x: 702, endPoint y: 481, distance: 241.2
click at [702, 481] on p "Spostare il nuovo sito nel dominio principale" at bounding box center [793, 476] width 666 height 23
click at [716, 478] on p "Spostare il nuovo sito nel dominio principale" at bounding box center [793, 476] width 666 height 23
drag, startPoint x: 460, startPoint y: 478, endPoint x: 706, endPoint y: 481, distance: 245.7
click at [706, 481] on p "Spostare il nuovo sito nel dominio principale" at bounding box center [793, 476] width 666 height 23
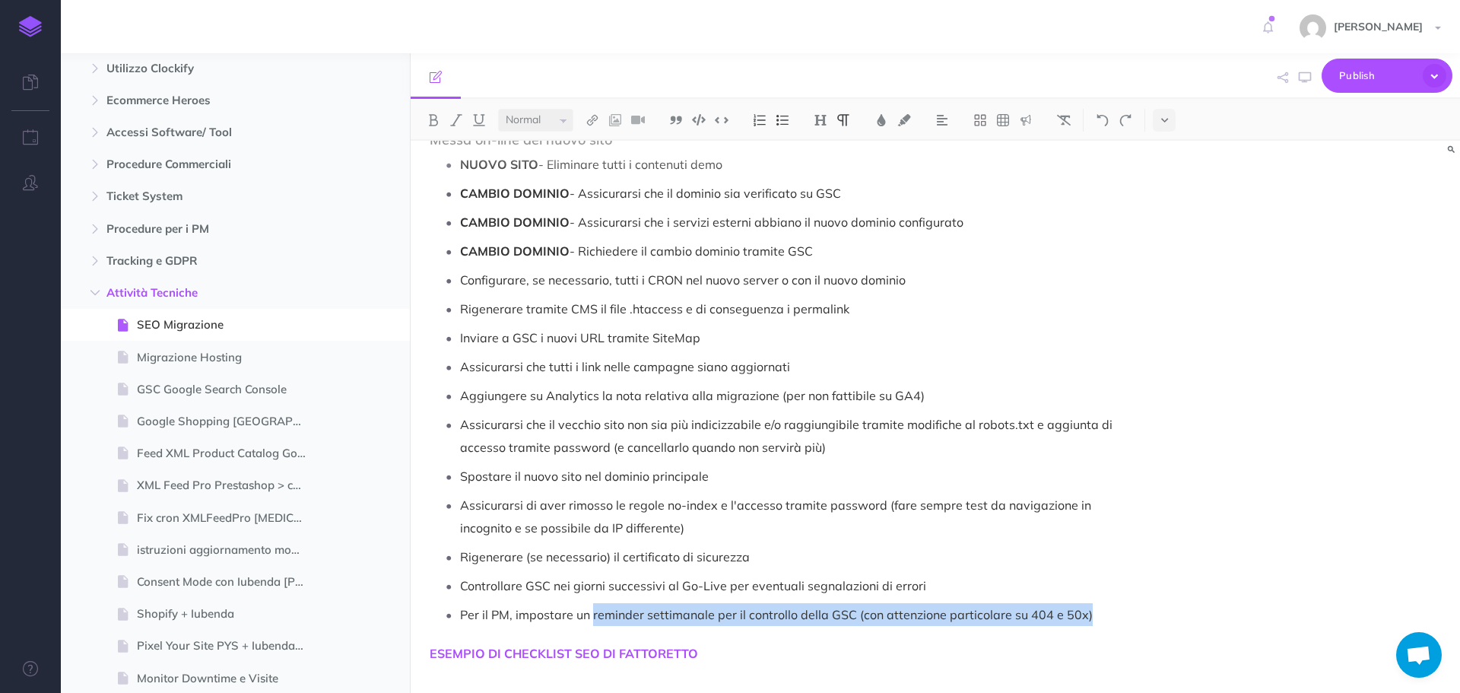
drag, startPoint x: 593, startPoint y: 612, endPoint x: 1086, endPoint y: 611, distance: 492.8
click at [1086, 611] on p "Per il PM, impostare un reminder settimanale per il controllo della GSC (con at…" at bounding box center [793, 614] width 666 height 23
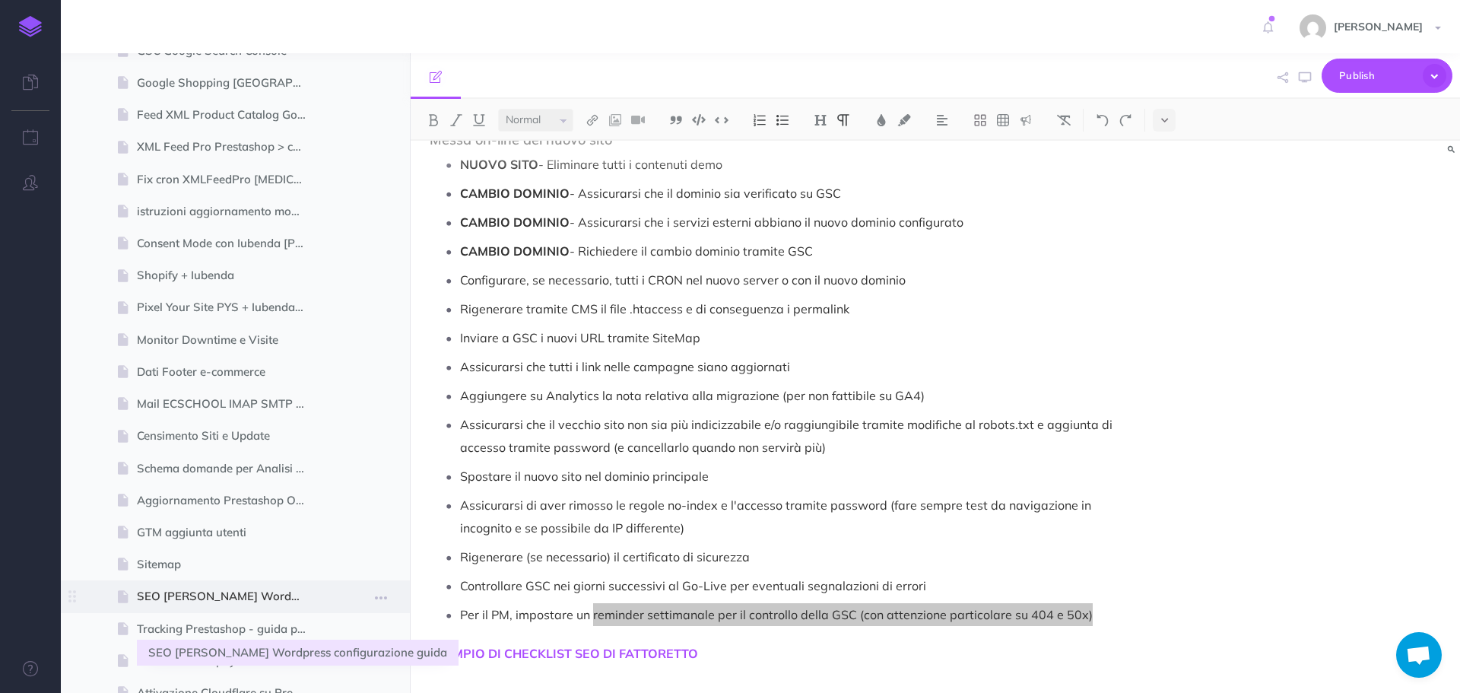
scroll to position [456, 0]
